Goal: Task Accomplishment & Management: Complete application form

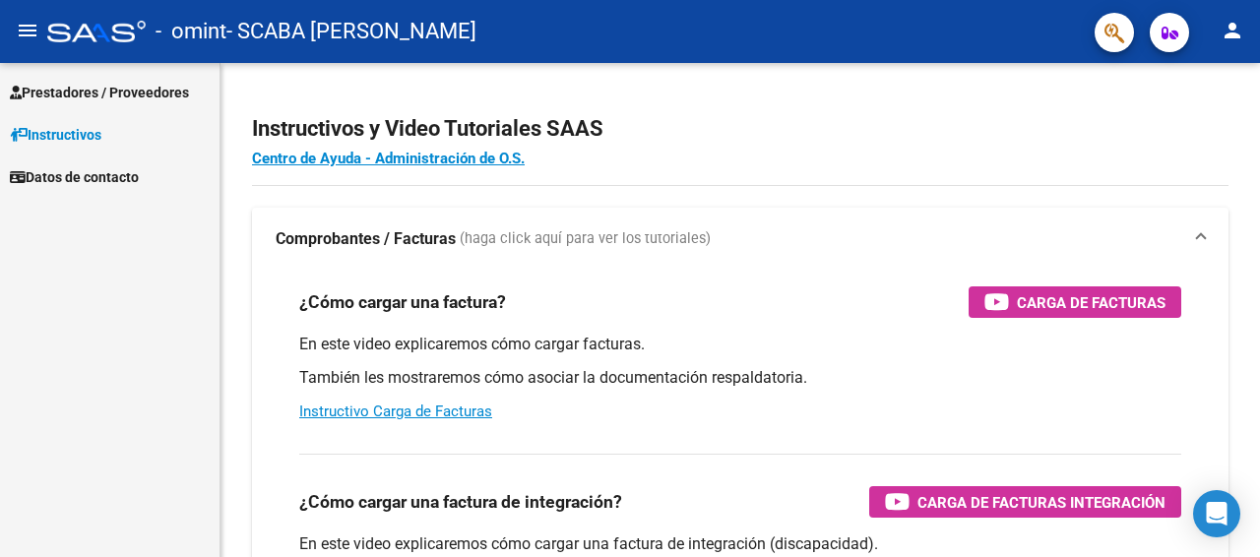
click at [56, 89] on span "Prestadores / Proveedores" at bounding box center [99, 93] width 179 height 22
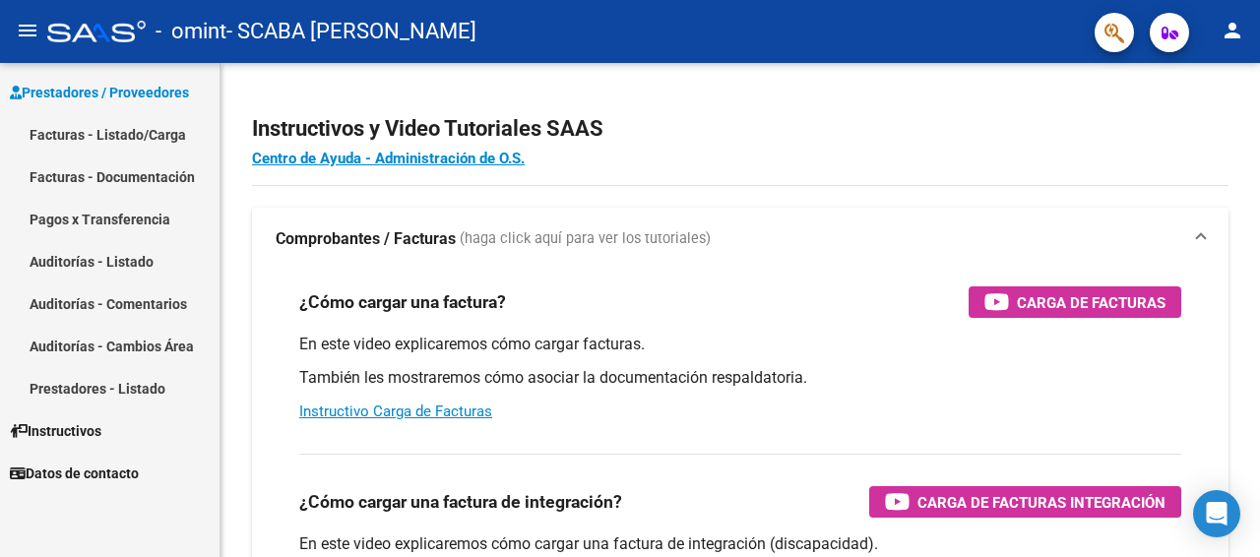
click at [142, 133] on link "Facturas - Listado/Carga" at bounding box center [109, 134] width 219 height 42
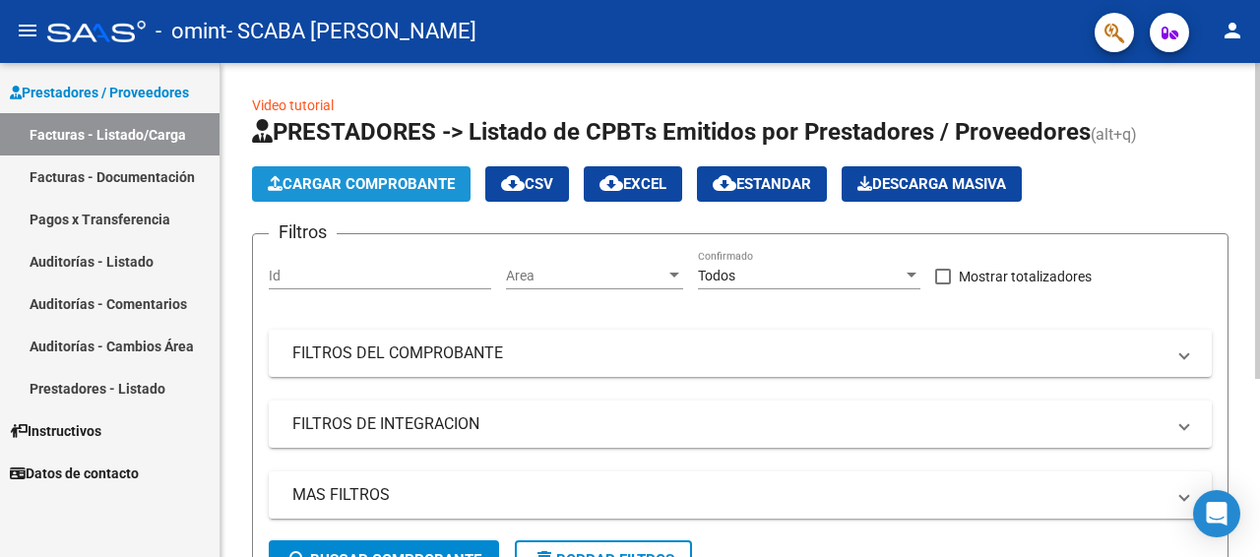
click at [313, 176] on span "Cargar Comprobante" at bounding box center [361, 184] width 187 height 18
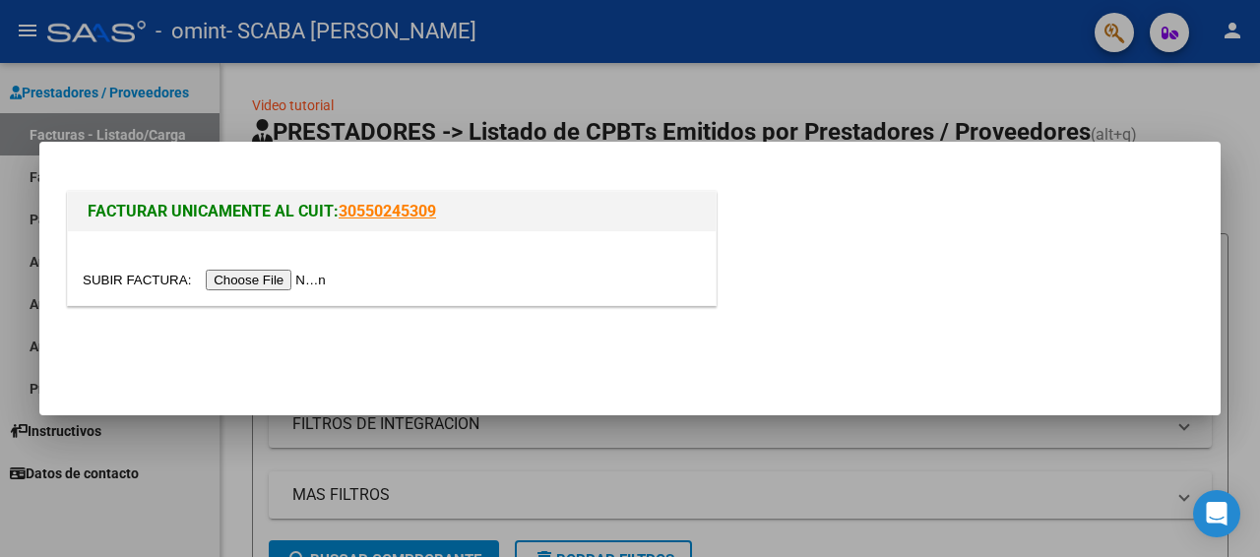
click at [272, 276] on input "file" at bounding box center [207, 280] width 249 height 21
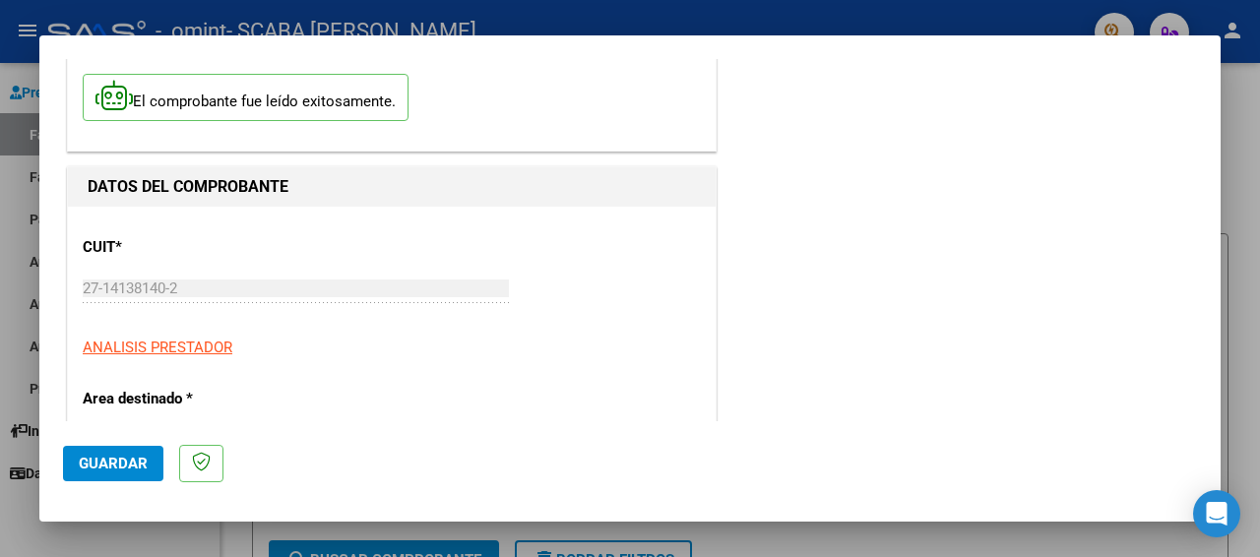
scroll to position [197, 0]
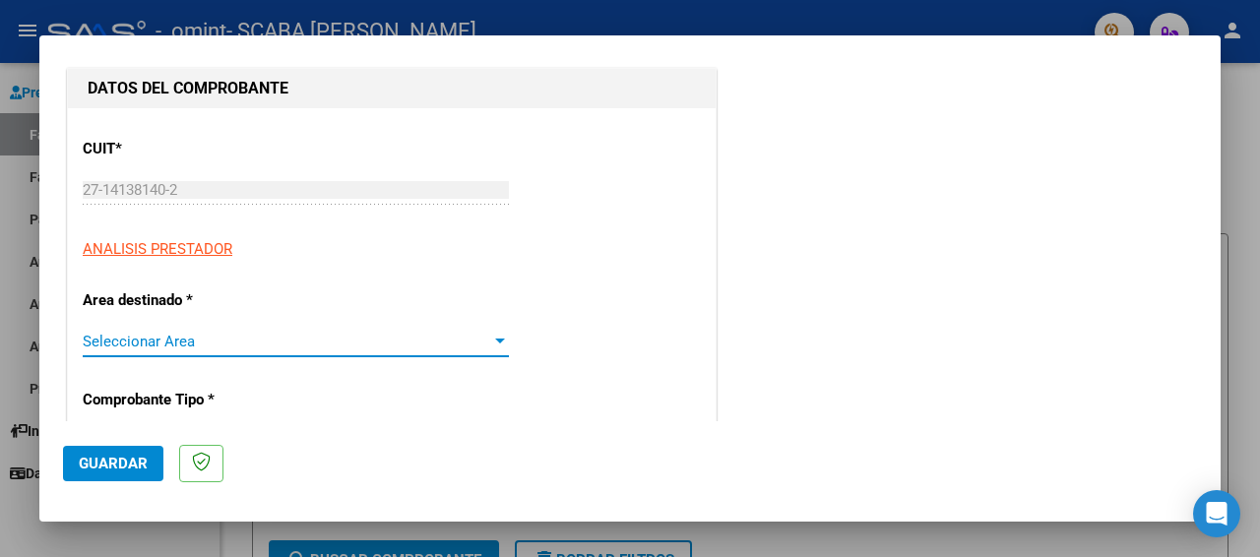
click at [178, 335] on span "Seleccionar Area" at bounding box center [287, 342] width 408 height 18
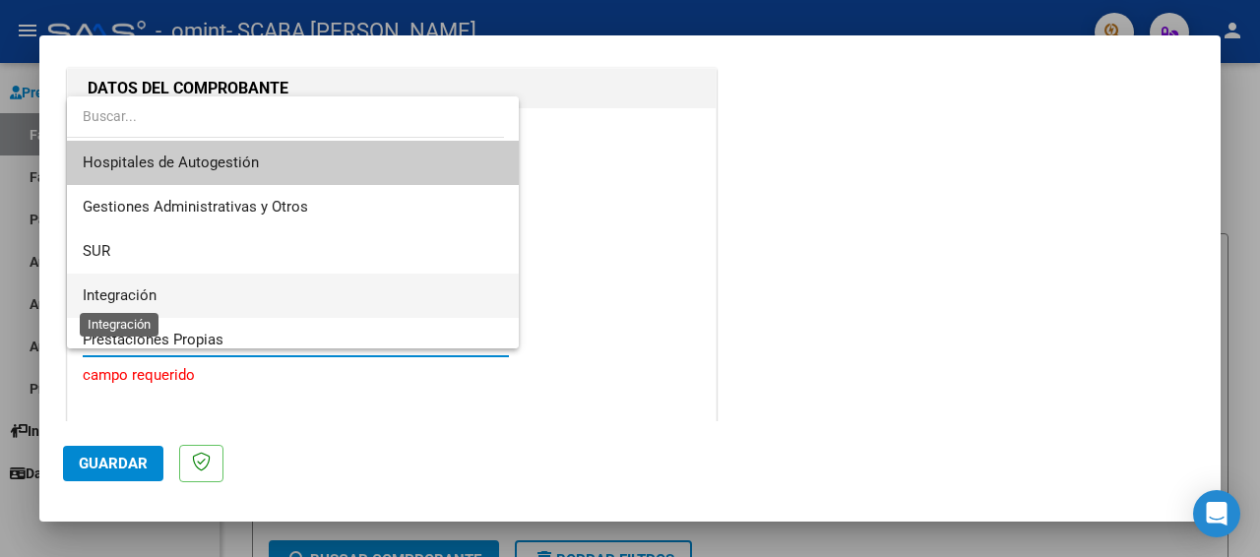
click at [148, 300] on span "Integración" at bounding box center [120, 295] width 74 height 18
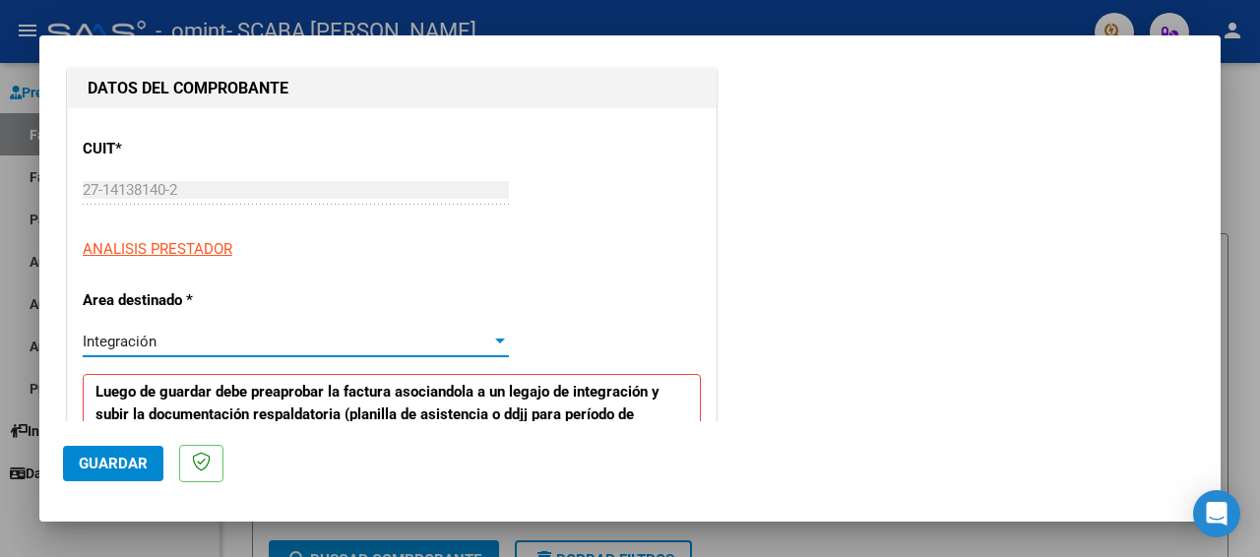
click at [168, 338] on div "Integración" at bounding box center [287, 342] width 408 height 18
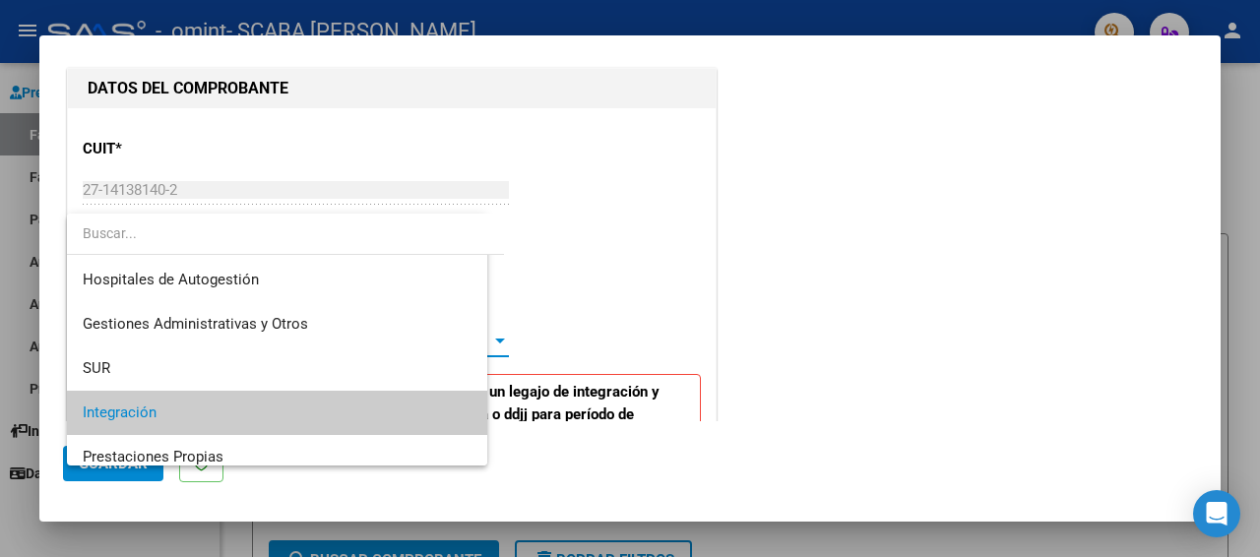
scroll to position [73, 0]
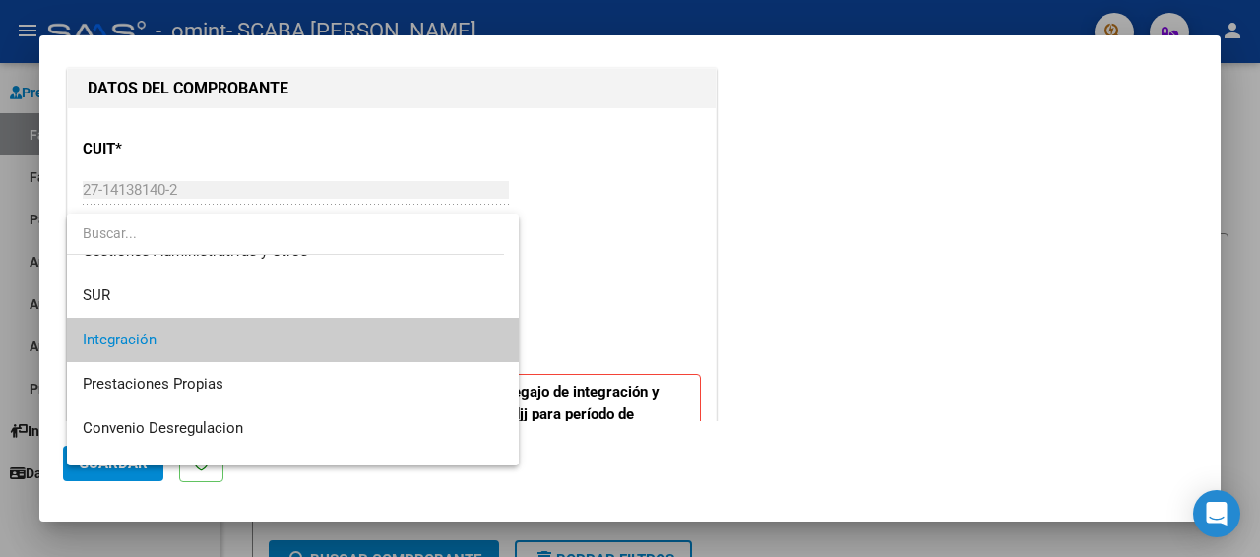
click at [195, 345] on span "Integración" at bounding box center [293, 340] width 421 height 44
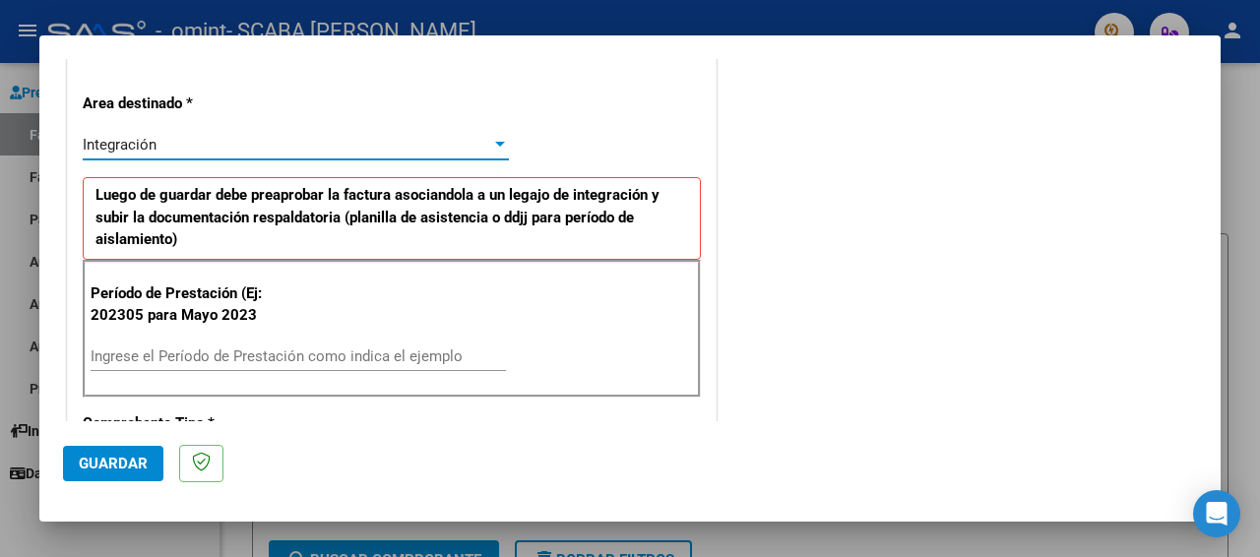
scroll to position [492, 0]
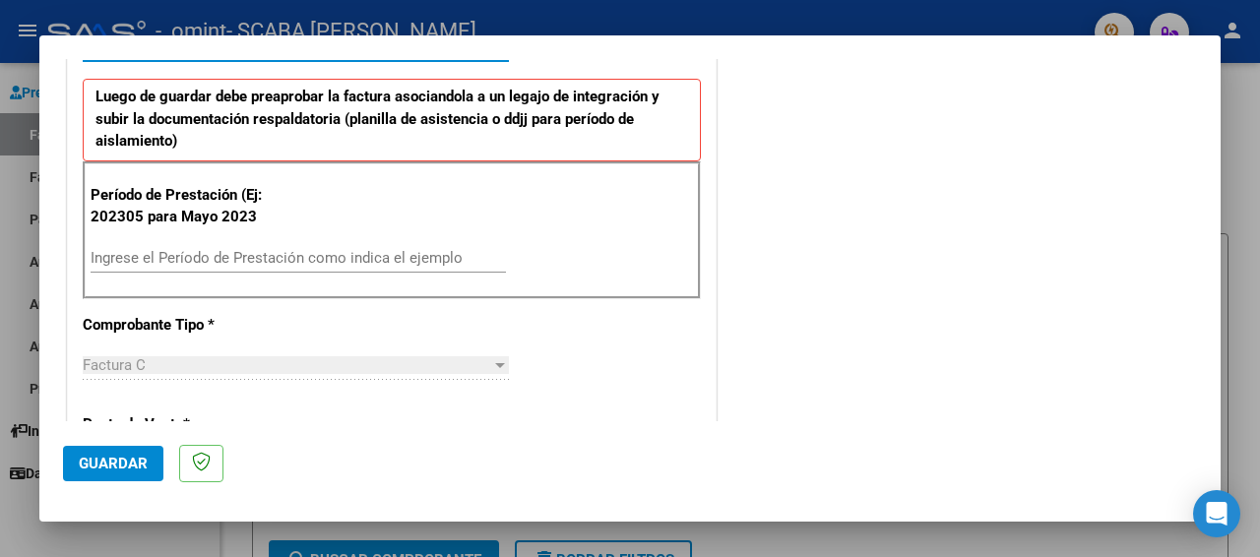
click at [102, 249] on input "Ingrese el Período de Prestación como indica el ejemplo" at bounding box center [298, 258] width 415 height 18
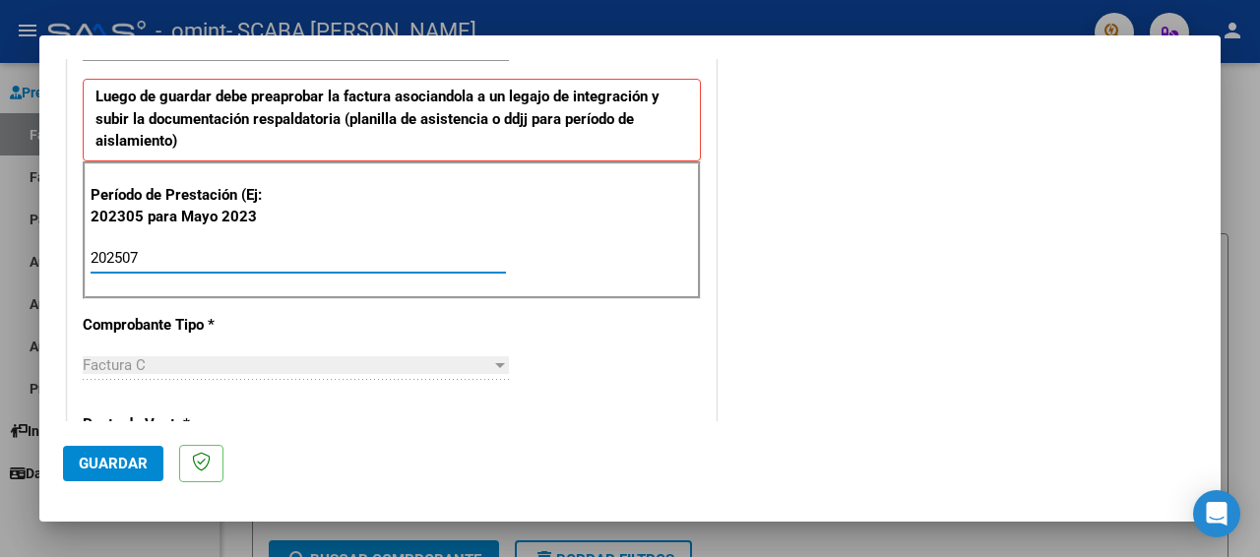
type input "202507"
click at [298, 323] on div "CUIT * 27-14138140-2 Ingresar CUIT ANALISIS PRESTADOR Area destinado * Integrac…" at bounding box center [392, 557] width 648 height 1488
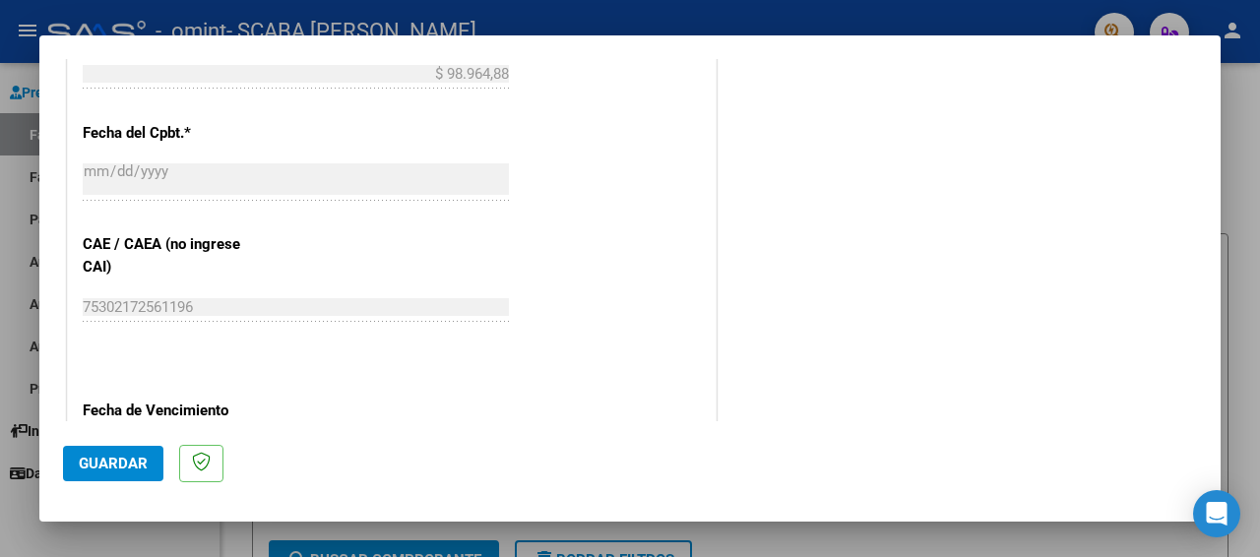
scroll to position [1181, 0]
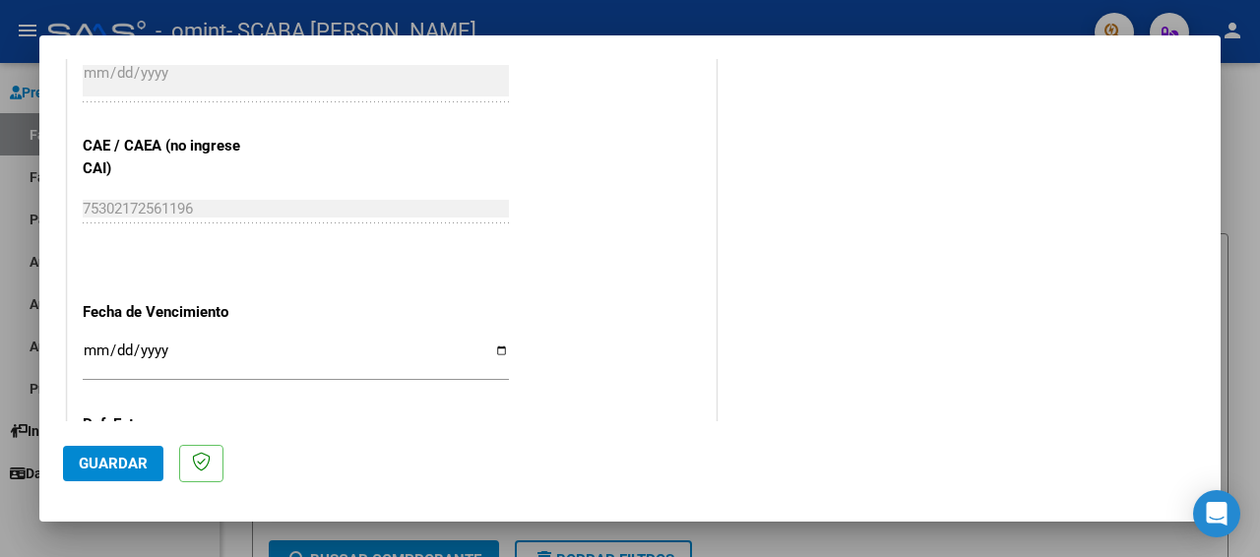
drag, startPoint x: 557, startPoint y: 403, endPoint x: 576, endPoint y: 421, distance: 26.4
click at [490, 345] on input "Ingresar la fecha" at bounding box center [296, 357] width 426 height 31
type input "[DATE]"
click at [458, 393] on div "[DATE] Ingresar la fecha" at bounding box center [296, 369] width 426 height 60
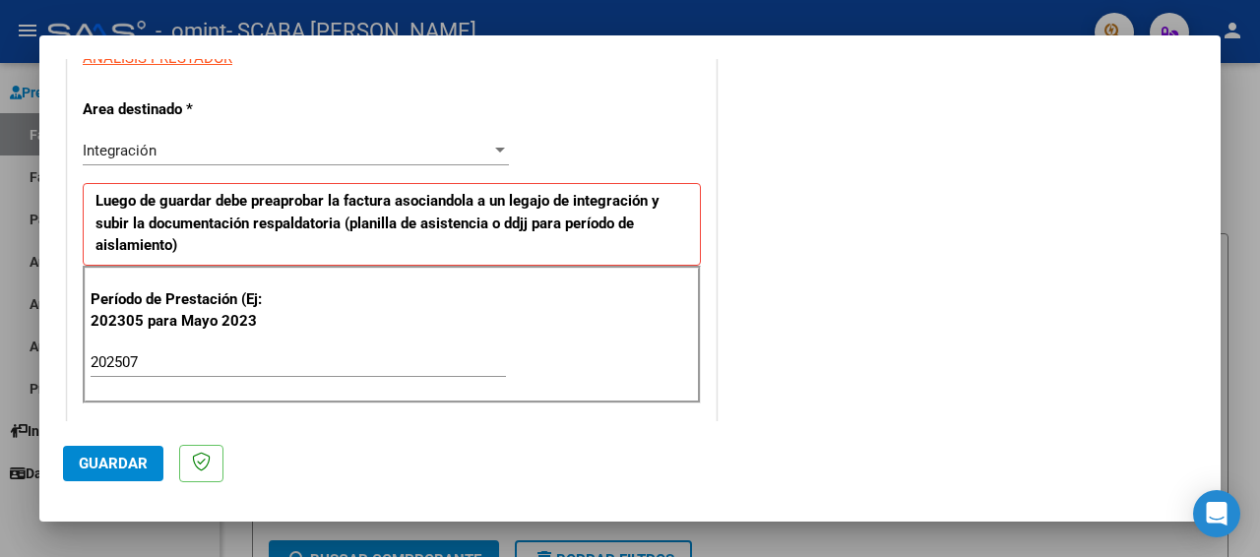
scroll to position [585, 0]
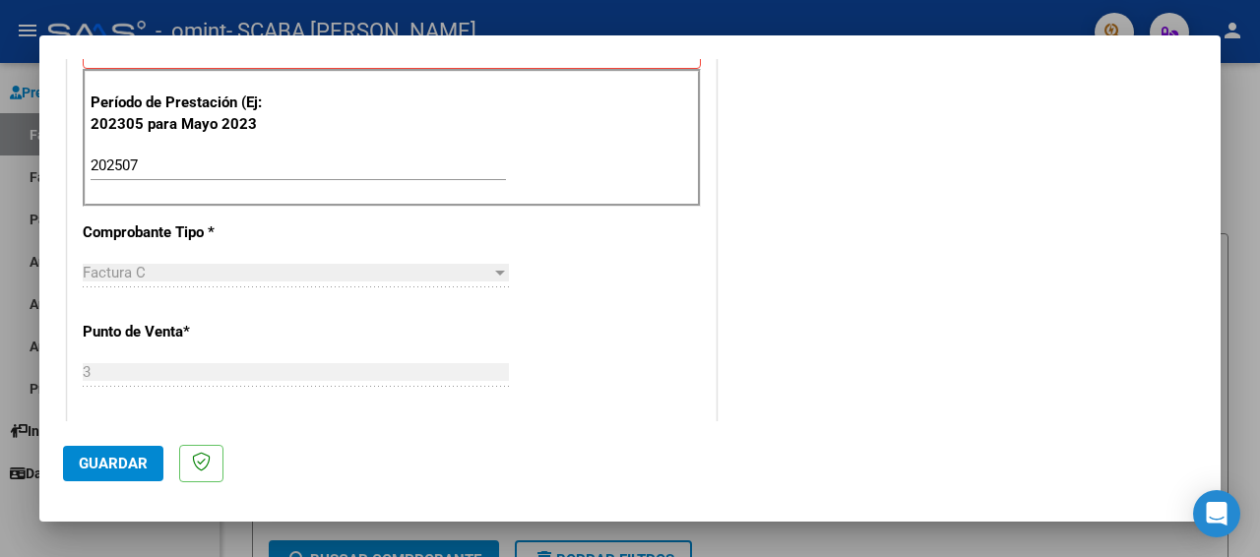
click at [95, 462] on span "Guardar" at bounding box center [113, 464] width 69 height 18
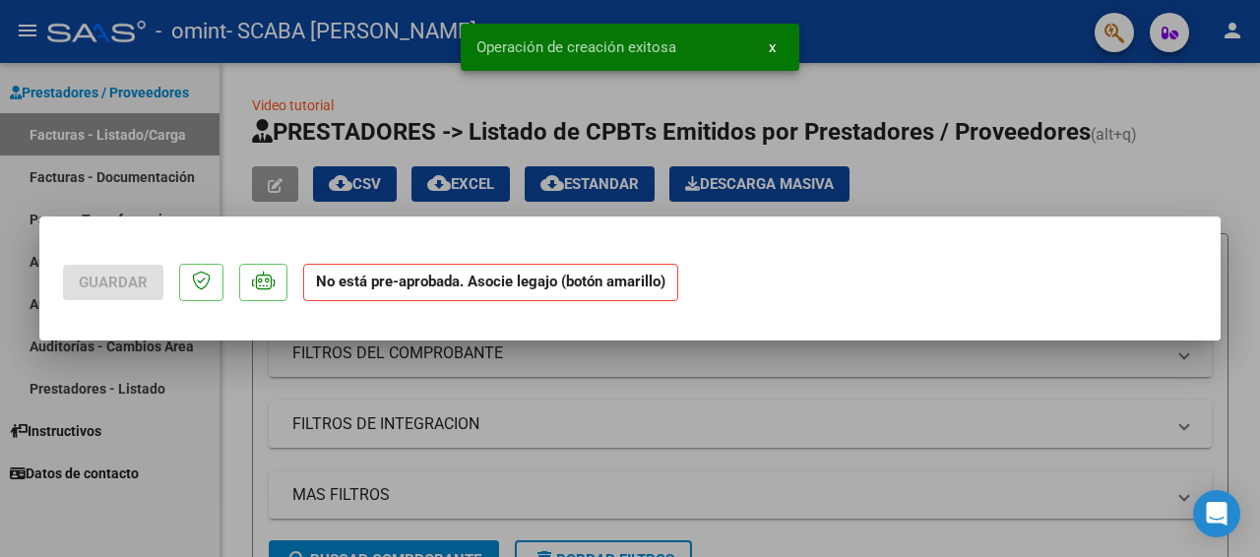
scroll to position [0, 0]
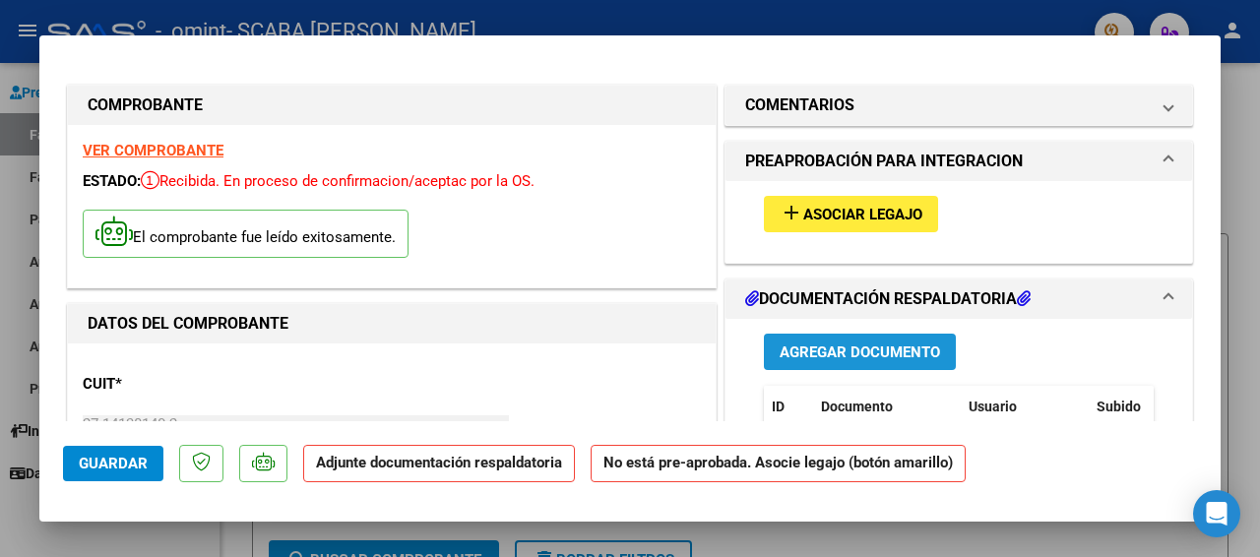
click at [809, 349] on span "Agregar Documento" at bounding box center [859, 352] width 160 height 18
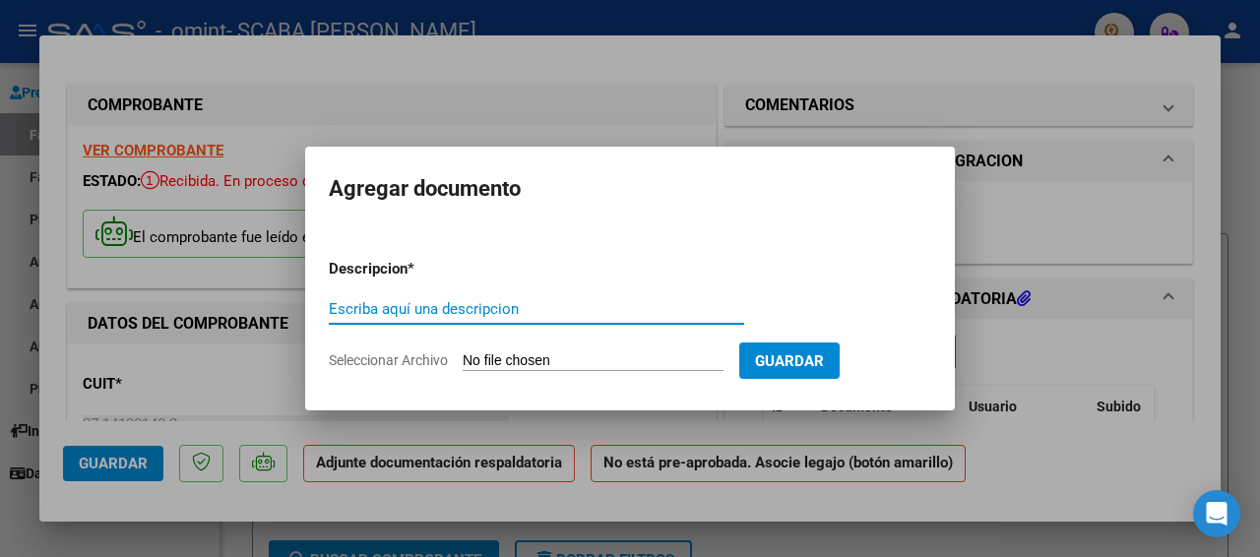
click at [366, 360] on span "Seleccionar Archivo" at bounding box center [388, 360] width 119 height 16
click at [463, 360] on input "Seleccionar Archivo" at bounding box center [593, 361] width 261 height 19
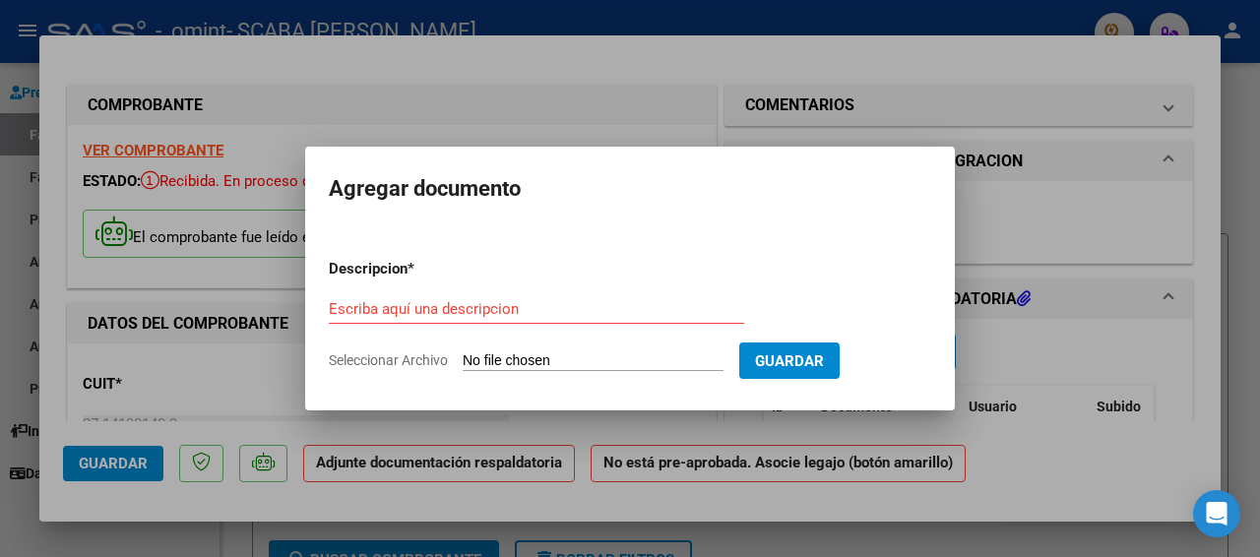
type input "C:\fakepath\planilla [DATE].pdf"
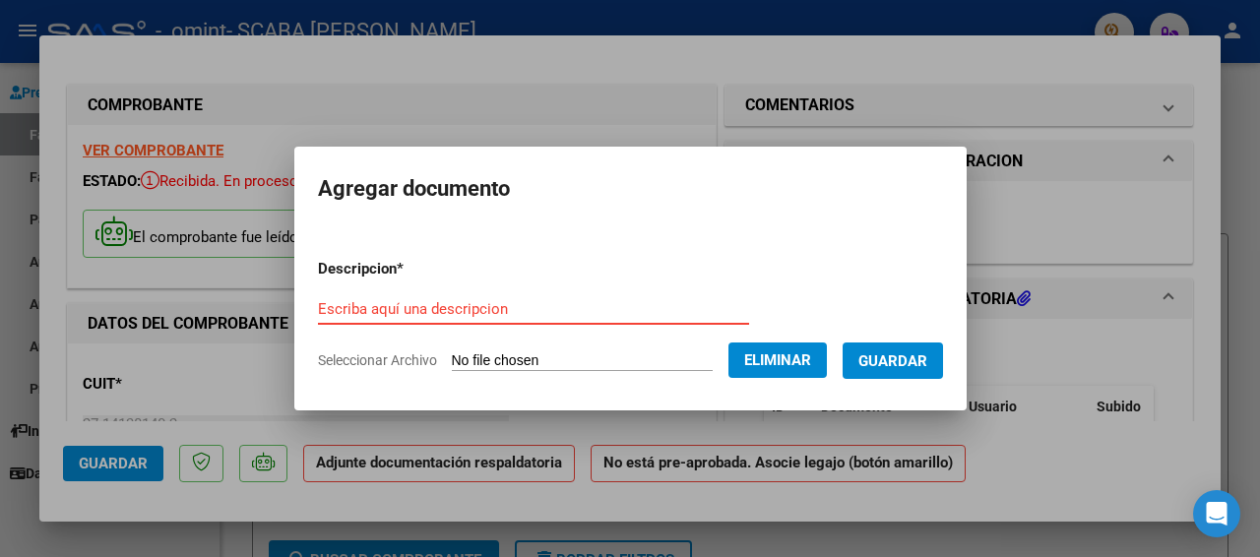
click at [354, 287] on form "Descripcion * Escriba aquí una descripcion Seleccionar Archivo Eliminar Guardar" at bounding box center [630, 315] width 625 height 144
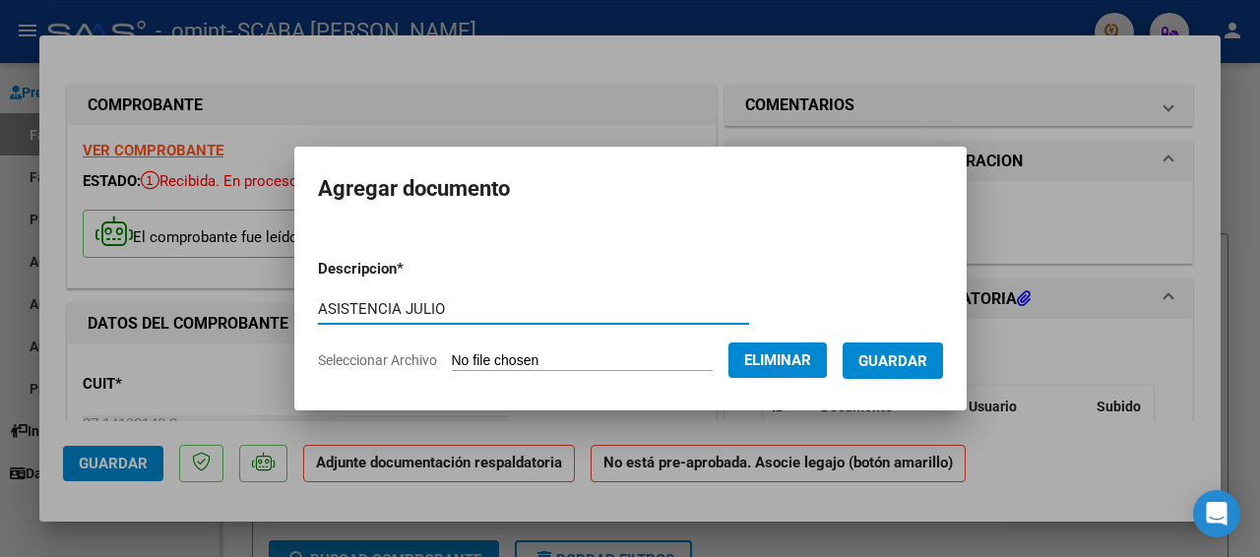
type input "ASISTENCIA JULIO"
click at [882, 357] on span "Guardar" at bounding box center [892, 361] width 69 height 18
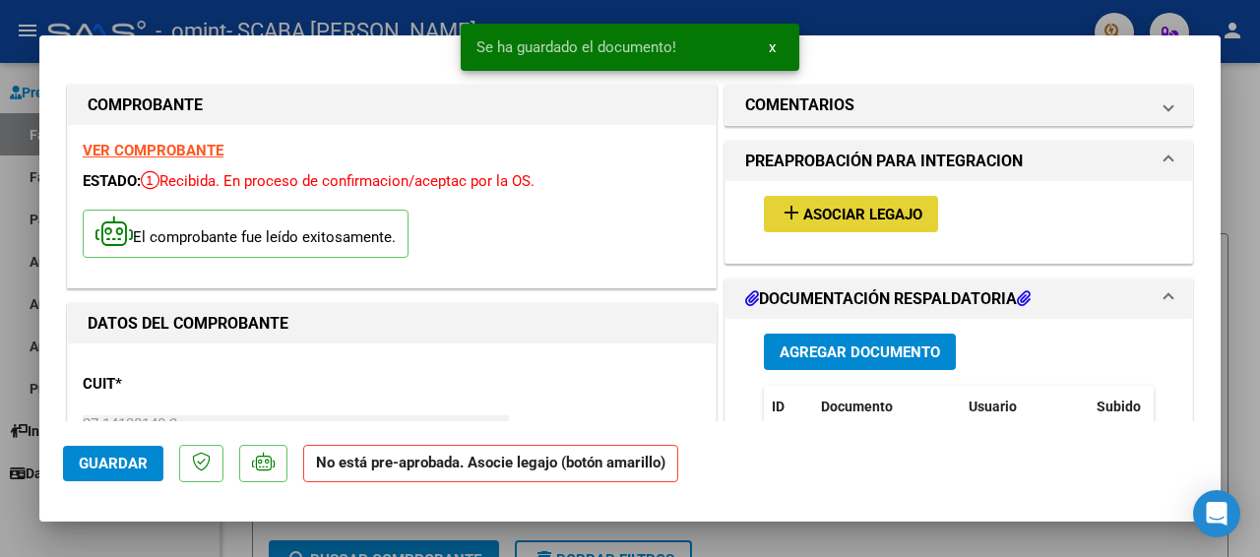
click at [869, 217] on span "Asociar Legajo" at bounding box center [862, 215] width 119 height 18
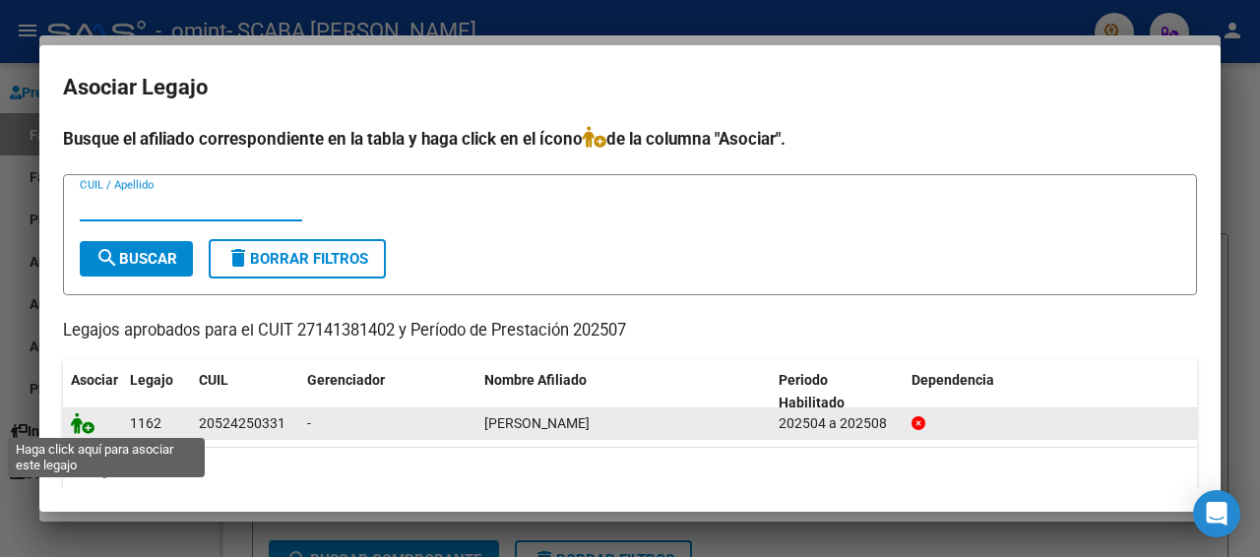
click at [85, 424] on icon at bounding box center [83, 423] width 24 height 22
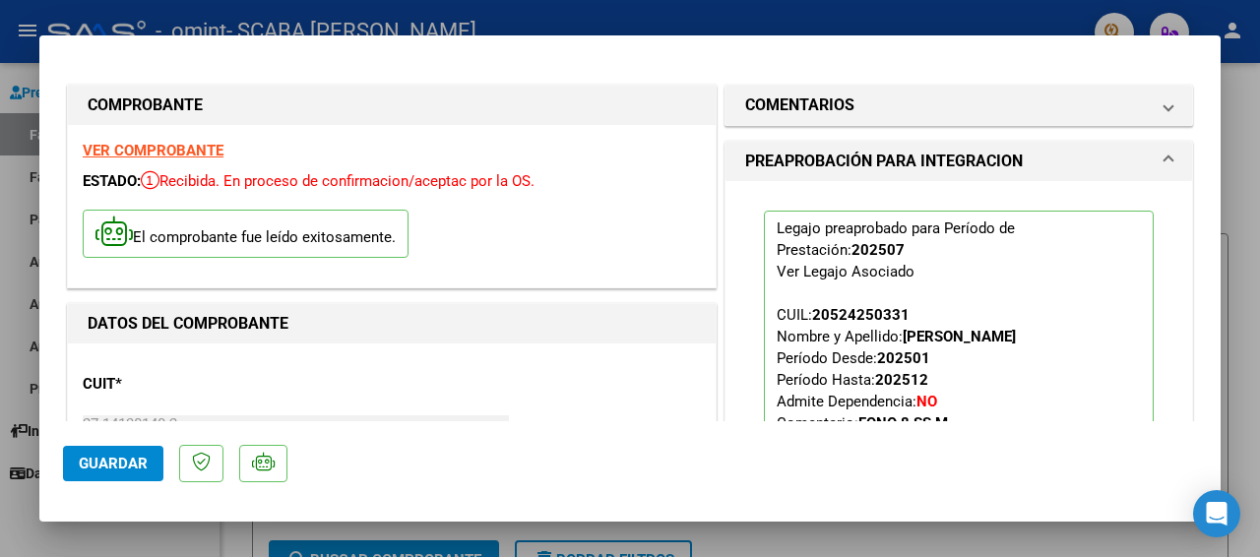
click at [1158, 282] on div "Legajo preaprobado para Período de Prestación: 202507 Ver Legajo Asociado CUIL:…" at bounding box center [958, 360] width 466 height 358
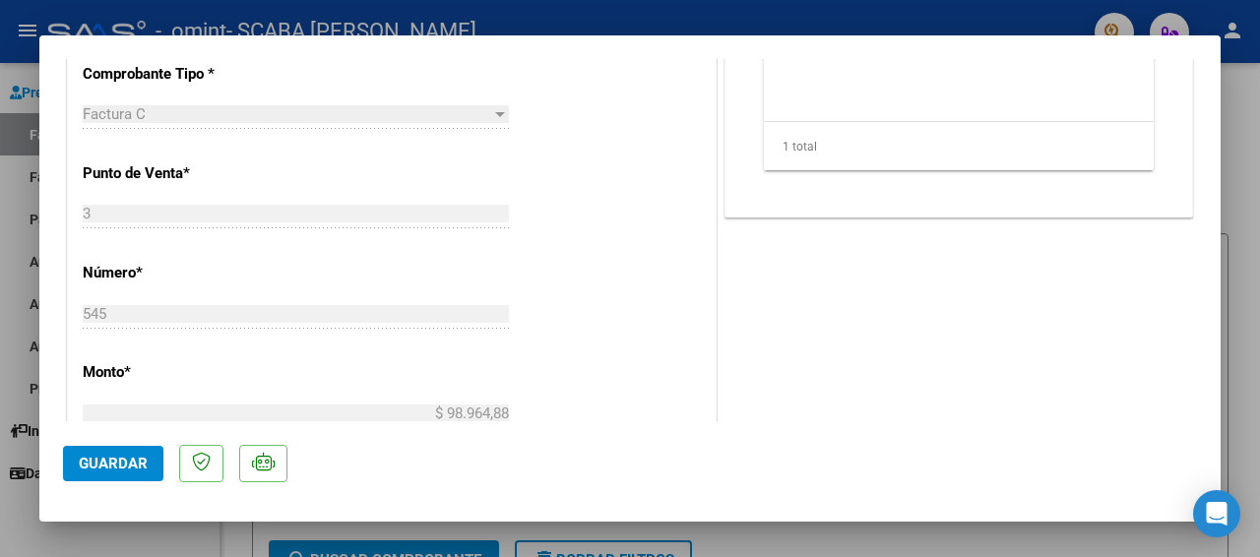
scroll to position [886, 0]
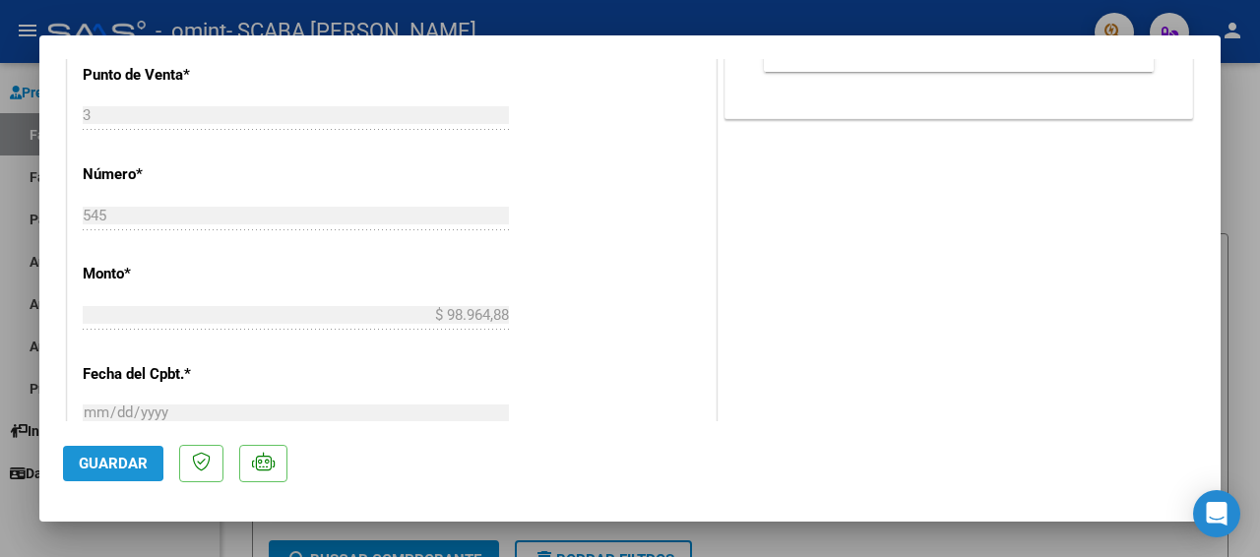
click at [85, 462] on span "Guardar" at bounding box center [113, 464] width 69 height 18
click at [3, 82] on div at bounding box center [630, 278] width 1260 height 557
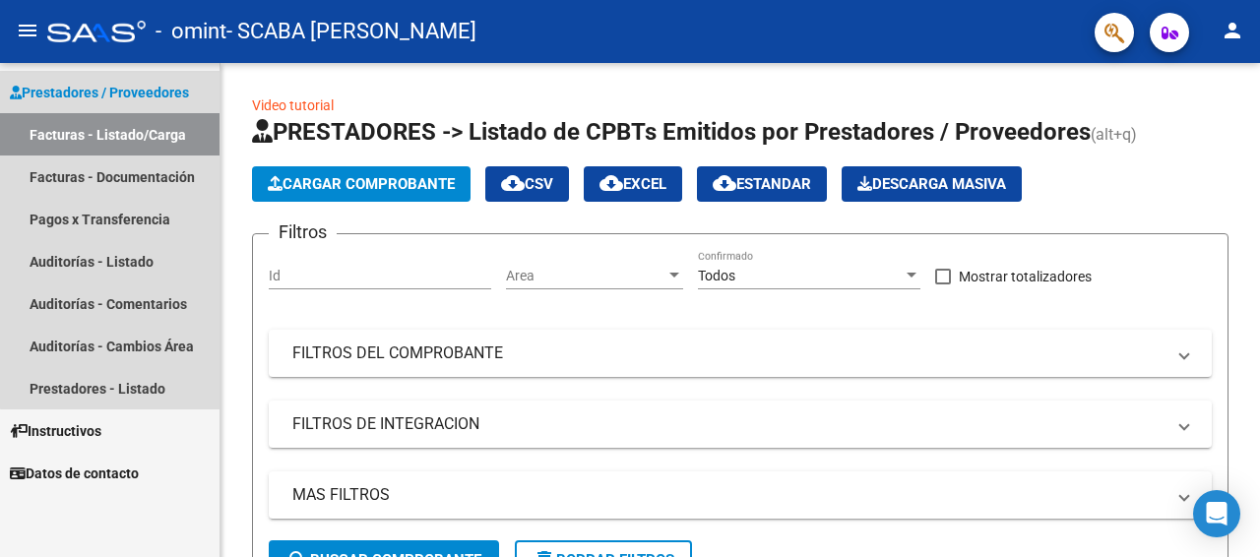
click at [121, 138] on link "Facturas - Listado/Carga" at bounding box center [109, 134] width 219 height 42
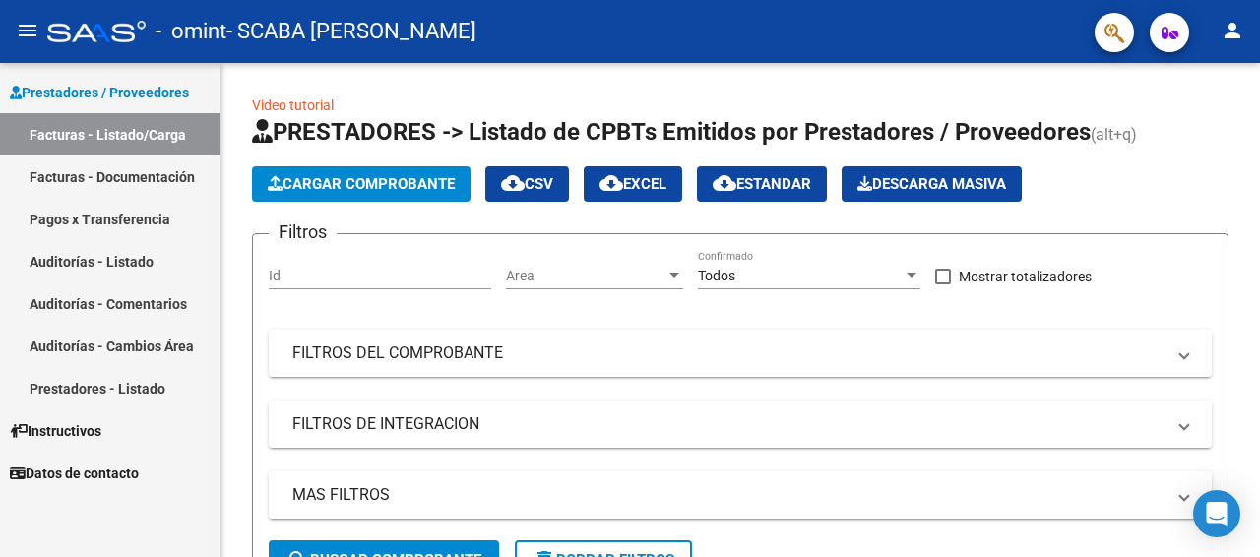
click at [173, 144] on link "Facturas - Listado/Carga" at bounding box center [109, 134] width 219 height 42
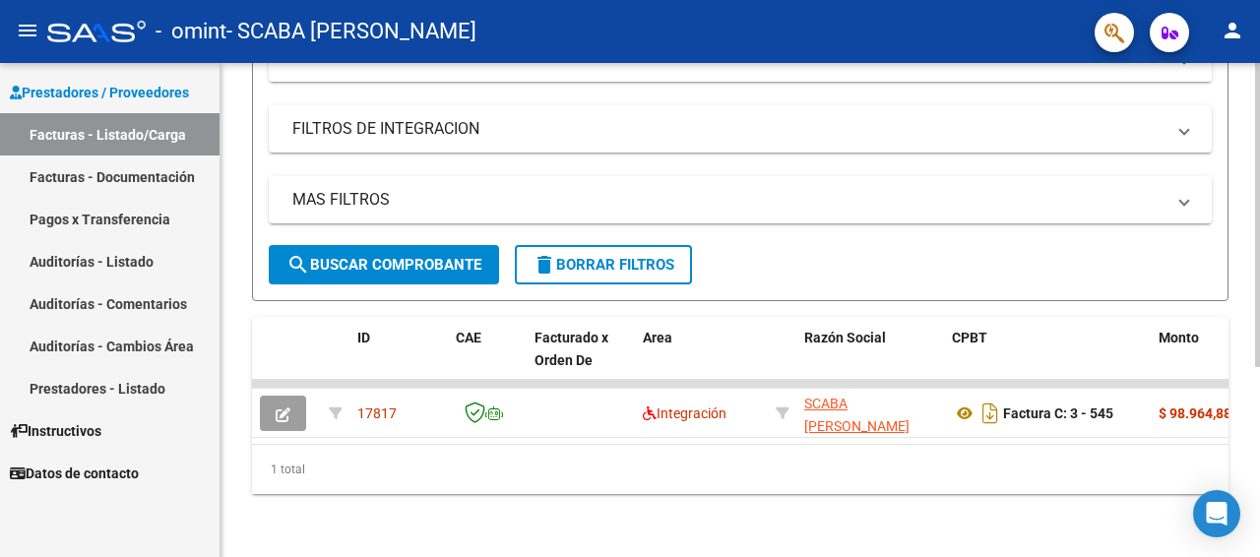
scroll to position [309, 0]
